Goal: Transaction & Acquisition: Purchase product/service

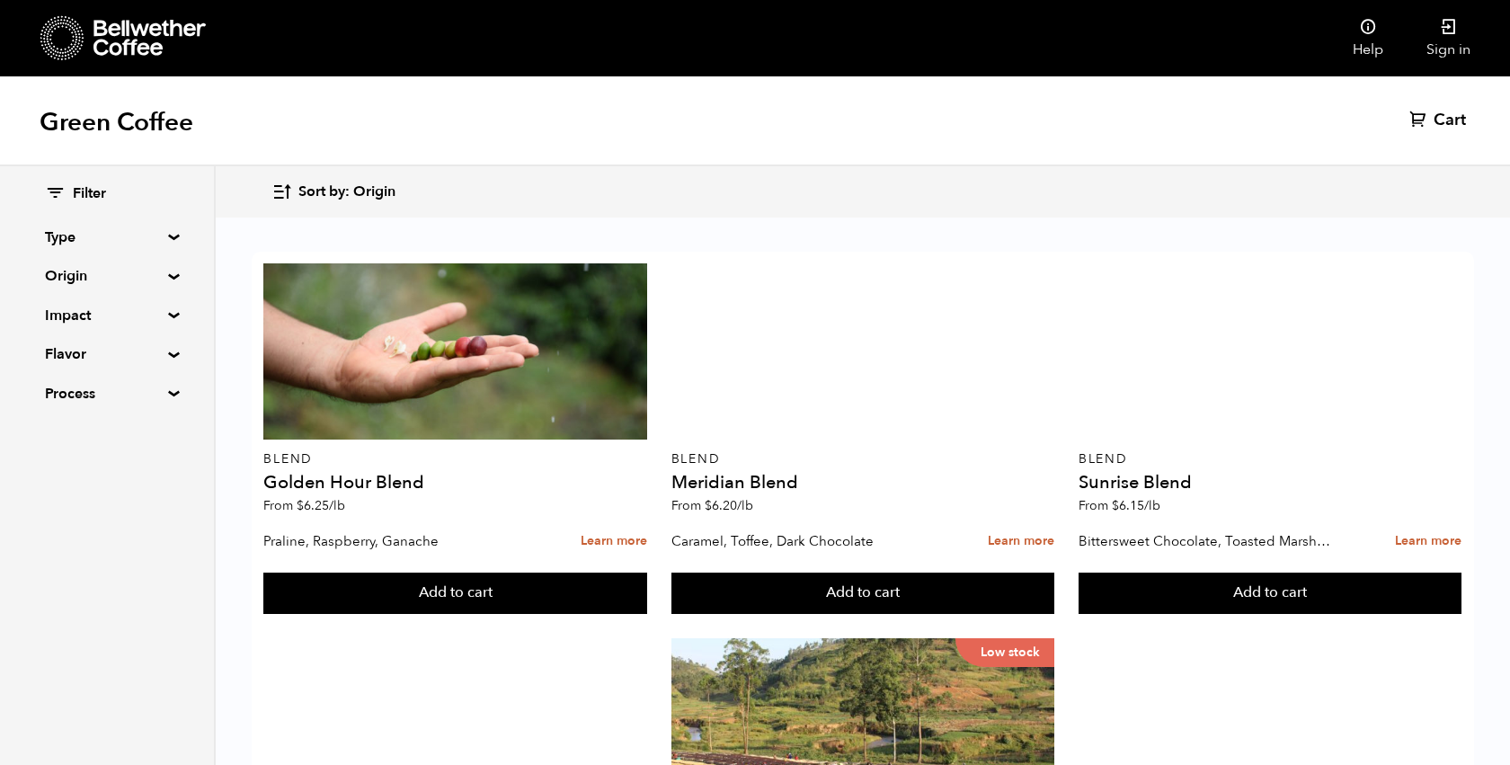
scroll to position [82, 0]
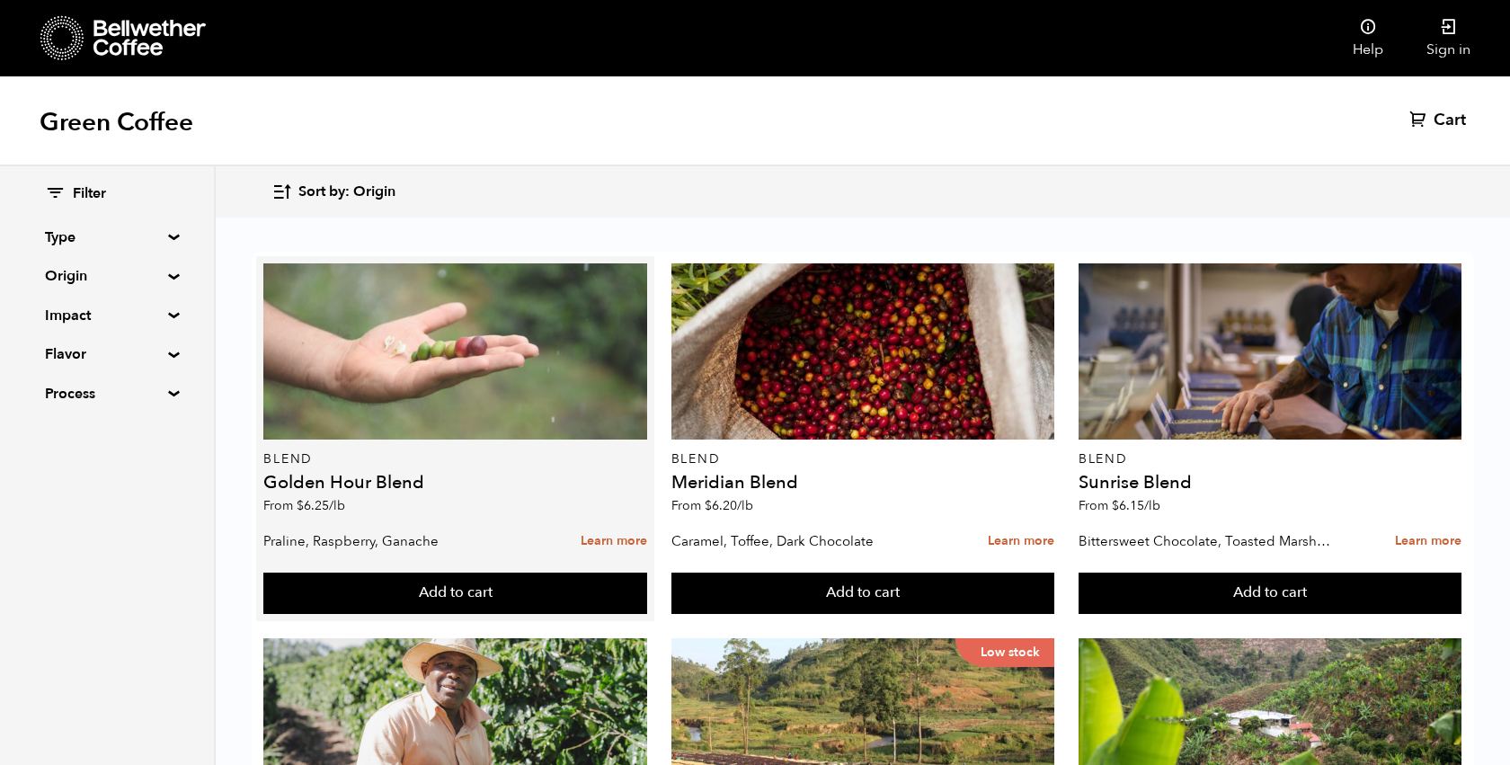
click at [523, 279] on div at bounding box center [454, 351] width 383 height 176
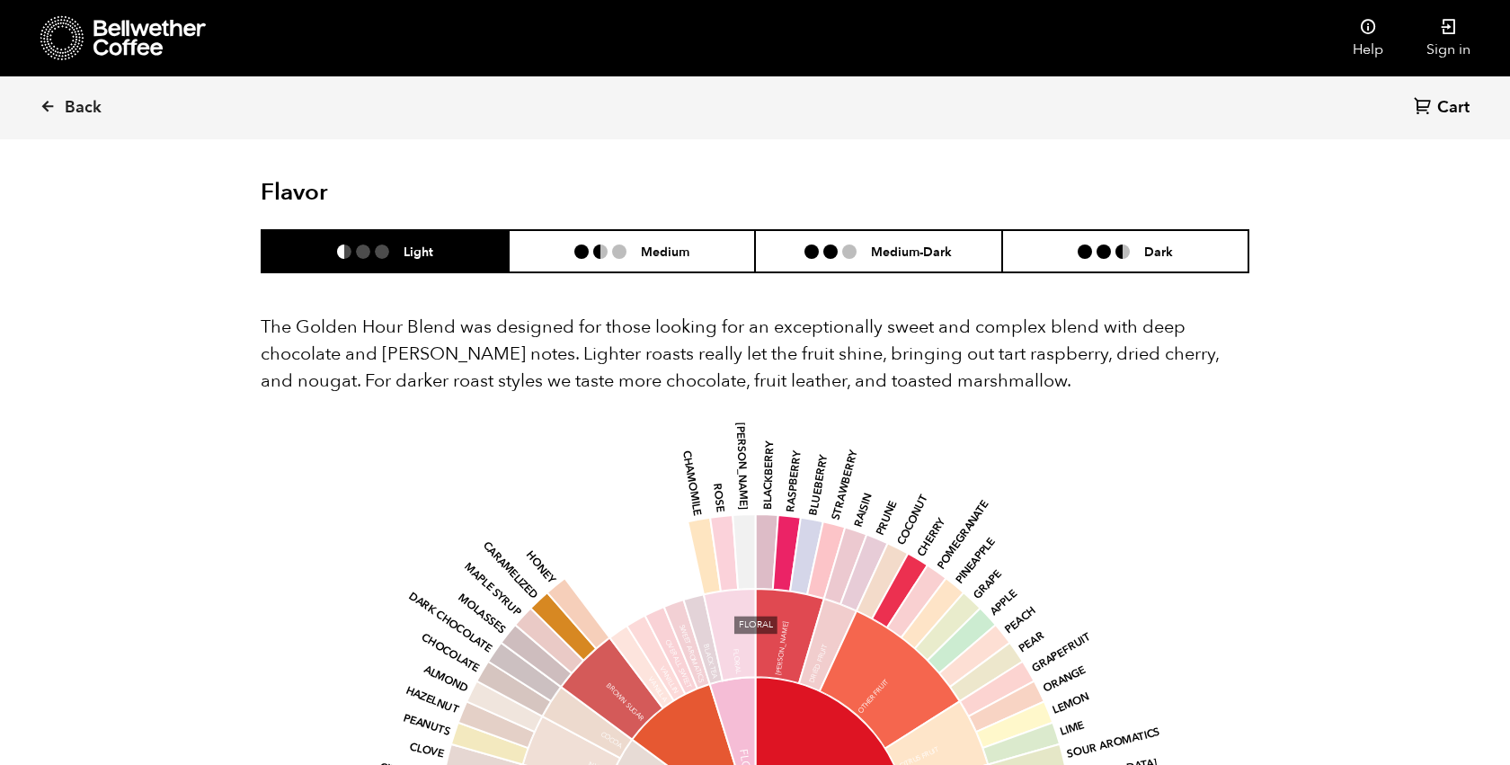
scroll to position [979, 0]
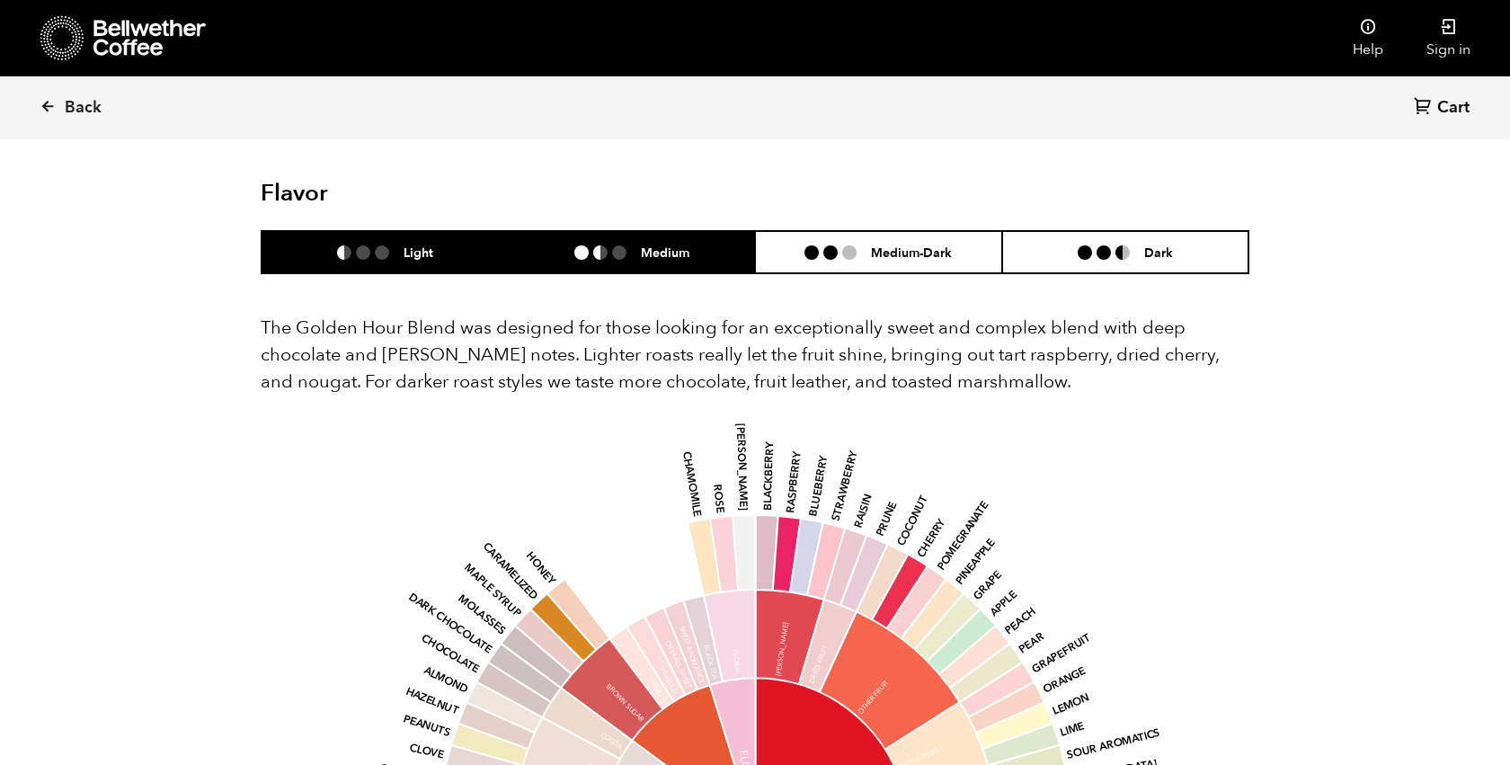
click at [633, 249] on ul at bounding box center [607, 252] width 67 height 14
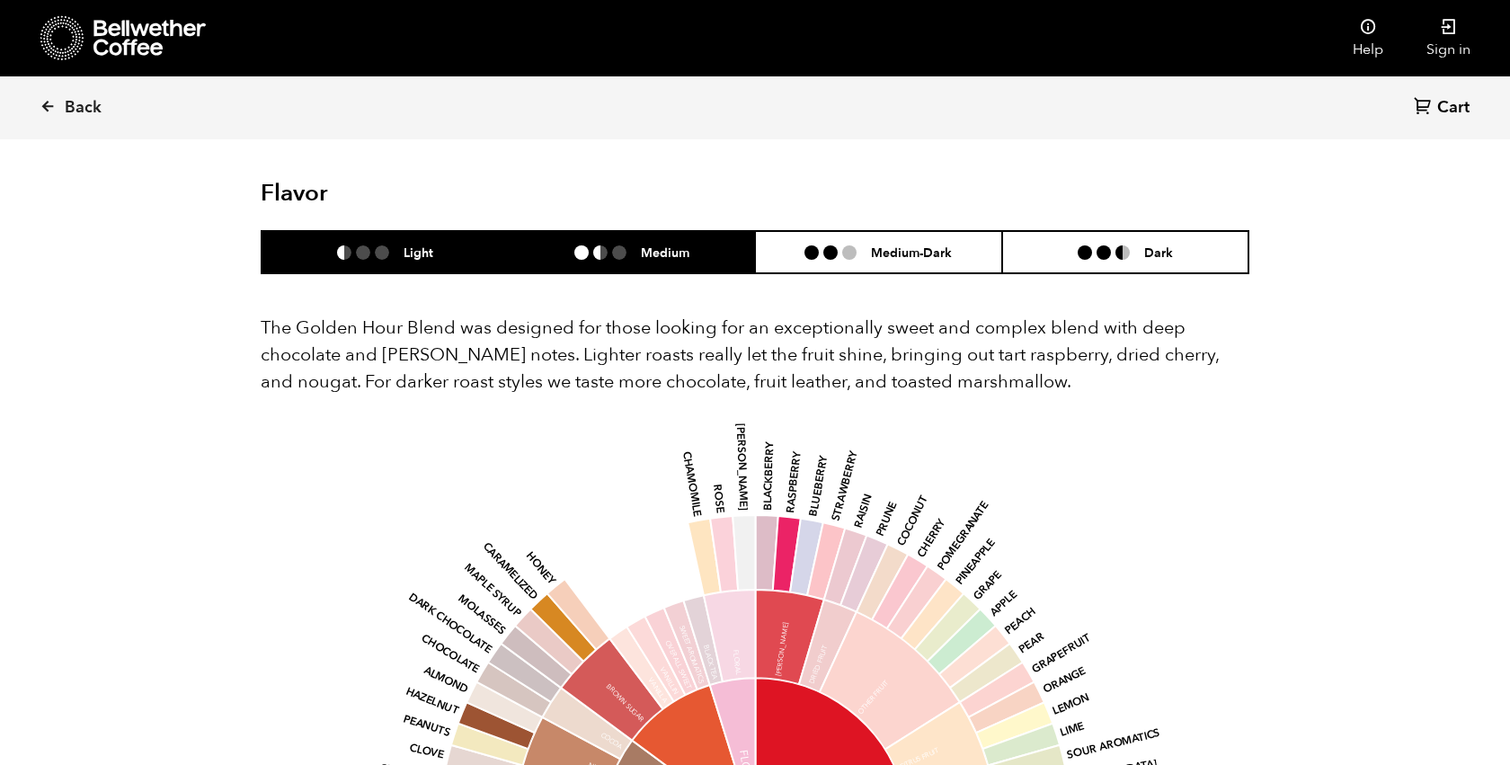
click at [450, 259] on li "Light" at bounding box center [385, 252] width 247 height 42
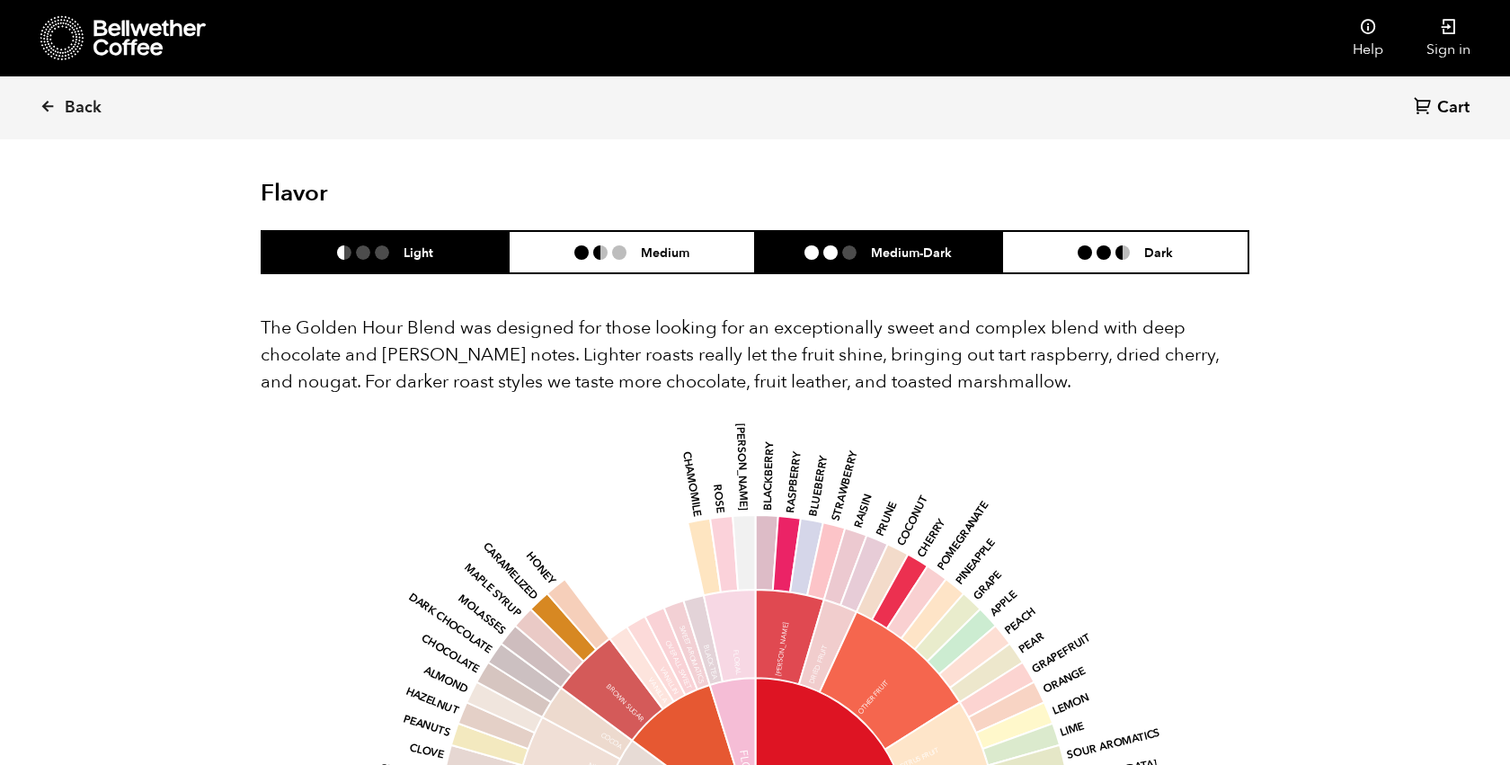
click at [869, 256] on ul at bounding box center [838, 252] width 67 height 14
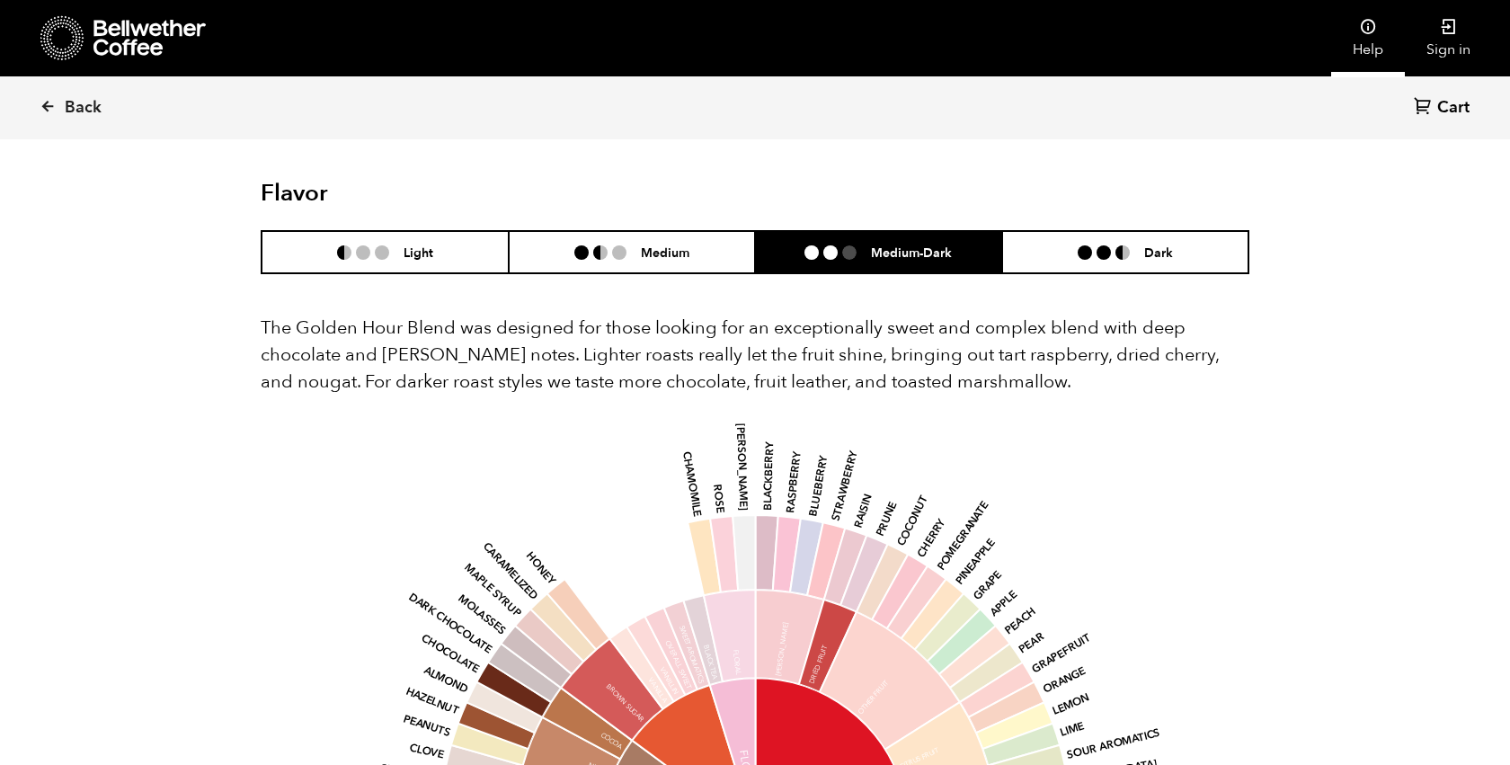
click at [1366, 26] on icon at bounding box center [1368, 27] width 18 height 18
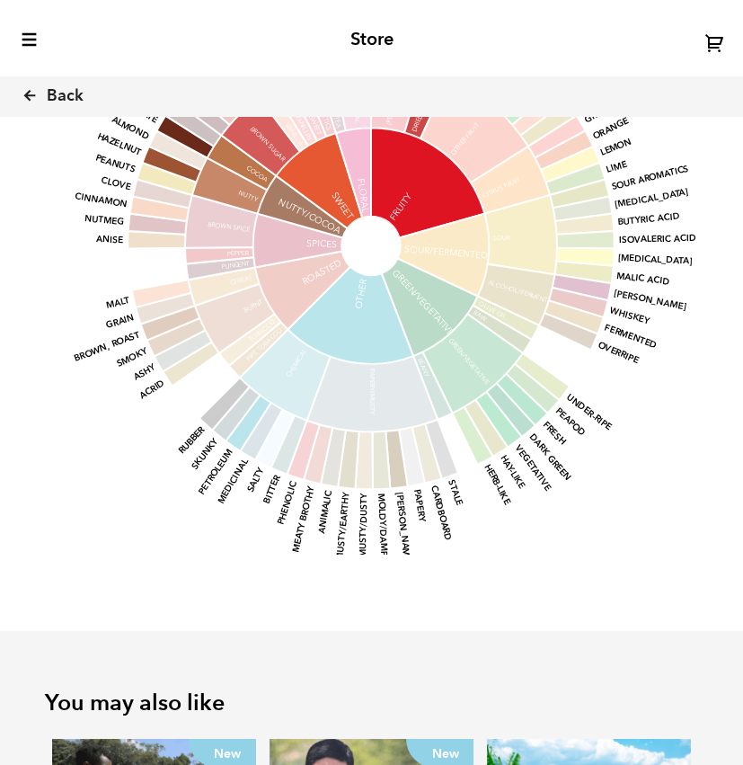
scroll to position [0, 0]
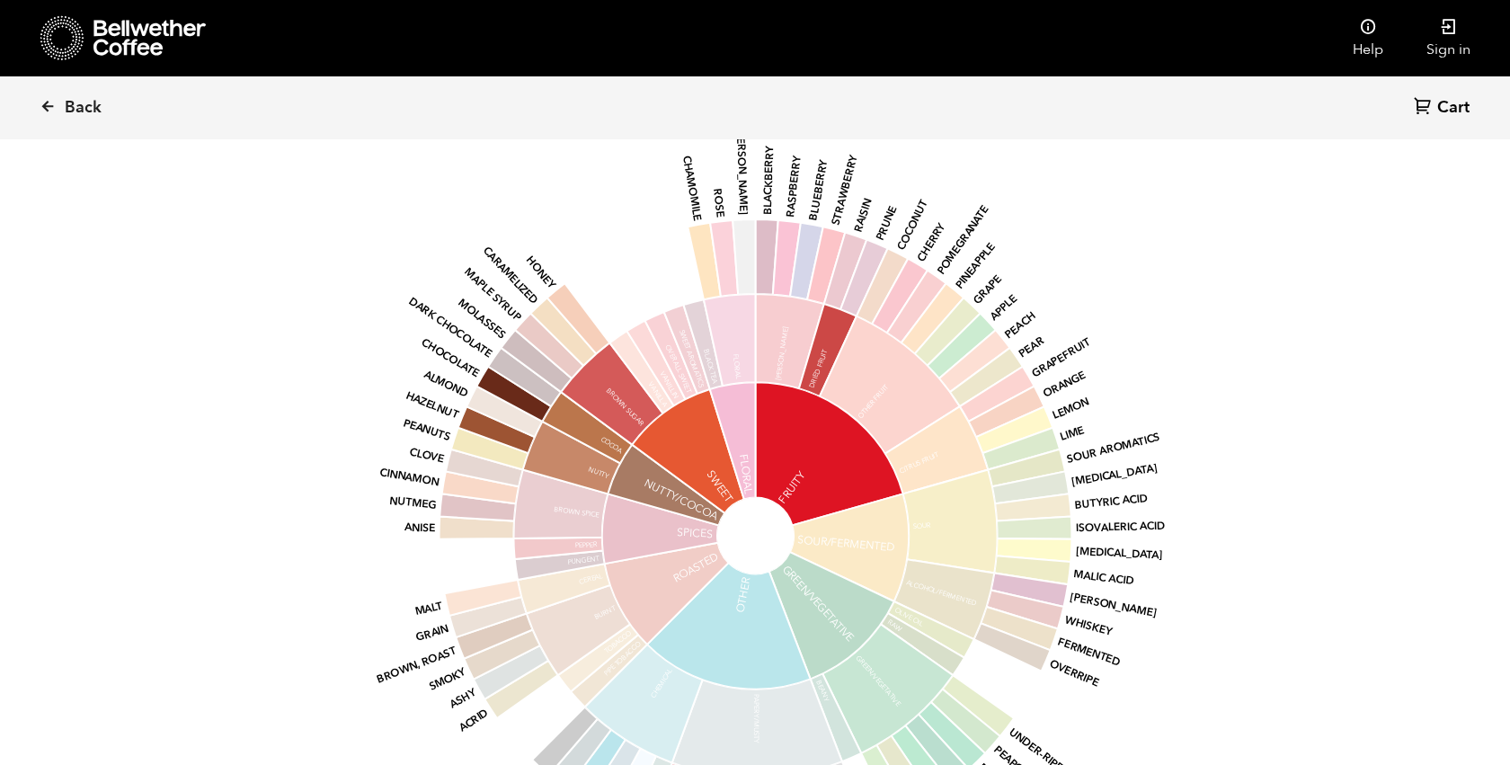
click at [766, 470] on icon at bounding box center [828, 454] width 147 height 143
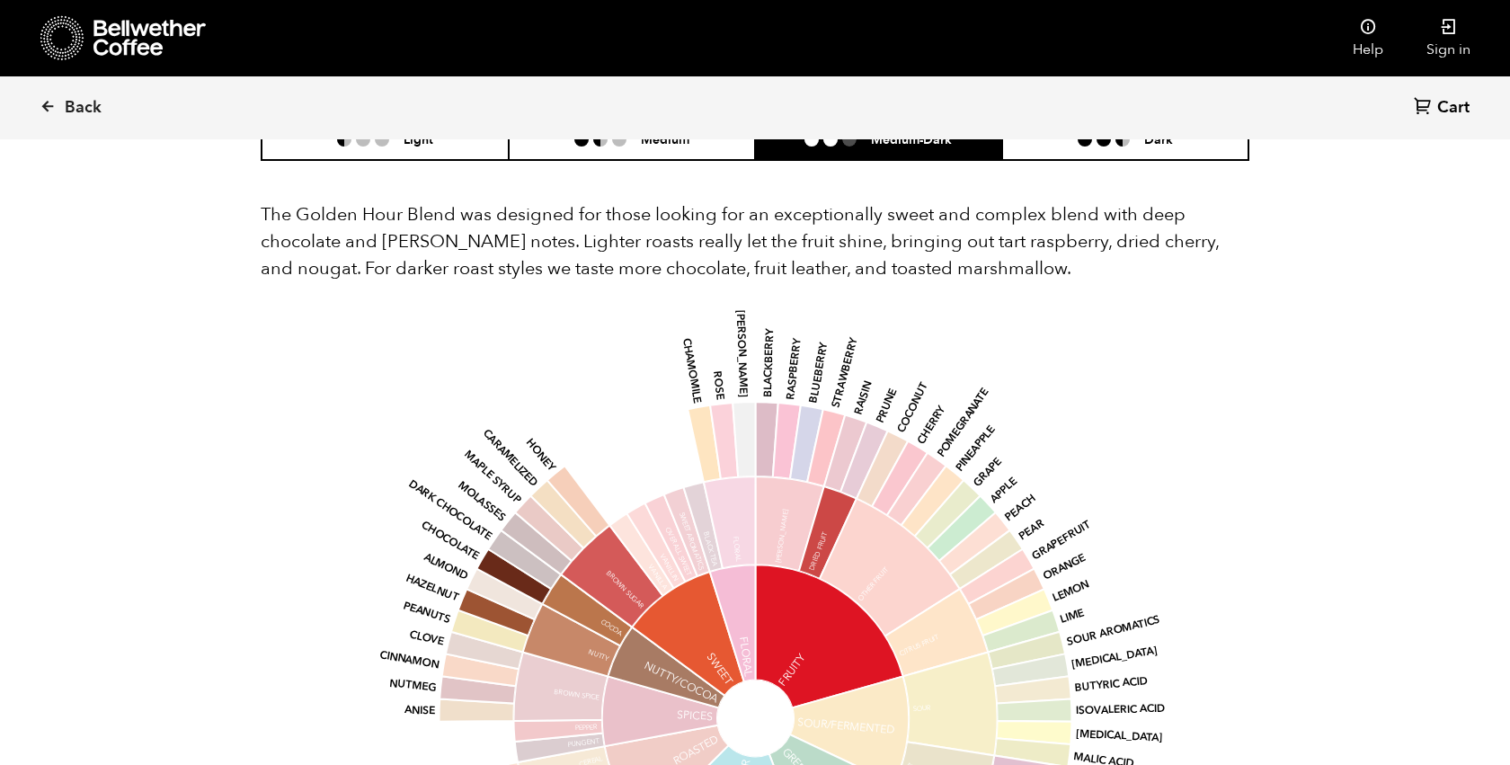
scroll to position [1041, 0]
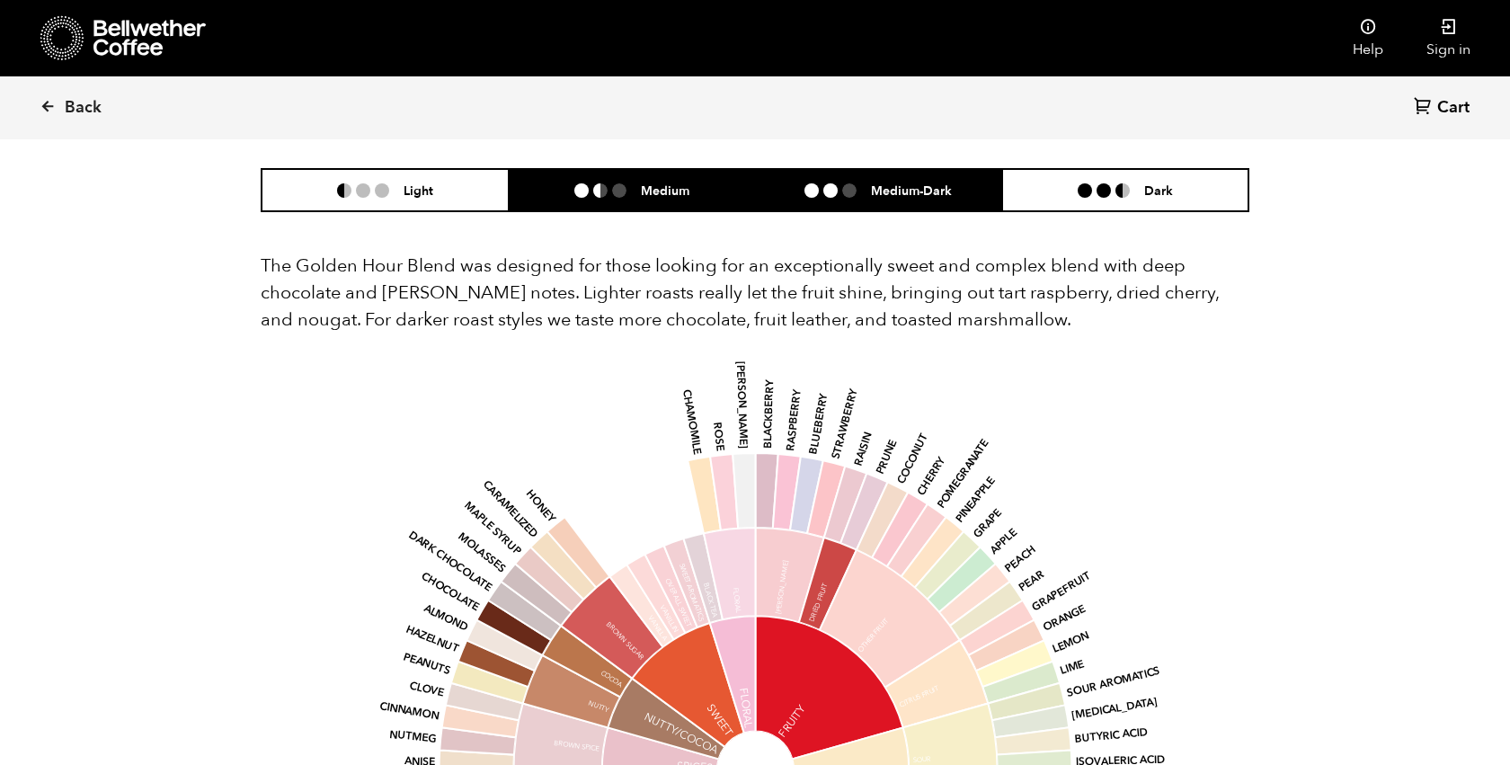
click at [655, 186] on h6 "Medium" at bounding box center [665, 189] width 49 height 15
